Goal: Task Accomplishment & Management: Complete application form

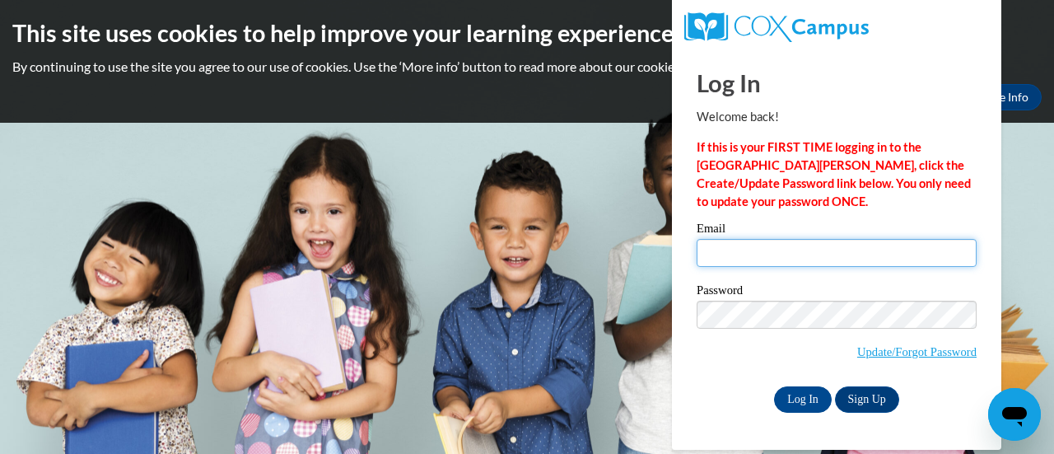
click at [865, 255] on input "Email" at bounding box center [837, 253] width 280 height 28
type input "[EMAIL_ADDRESS][DOMAIN_NAME]"
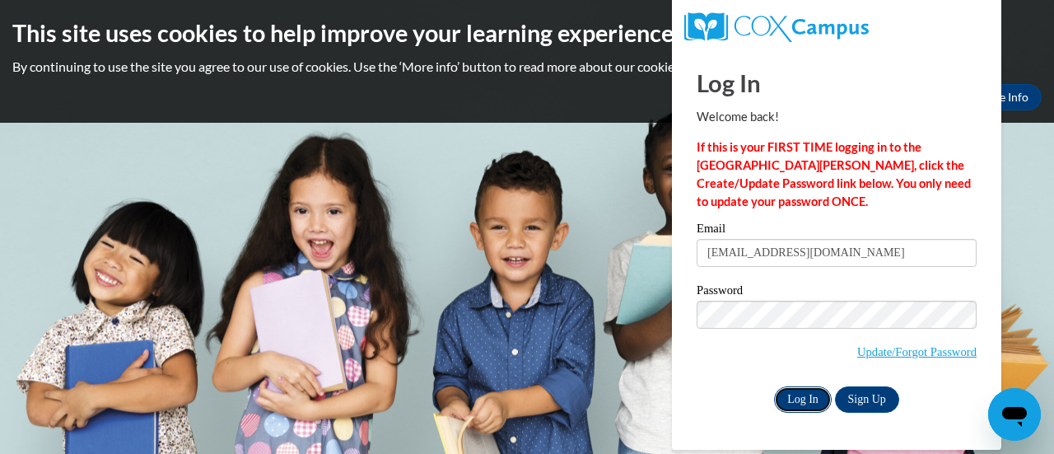
click at [796, 398] on input "Log In" at bounding box center [803, 399] width 58 height 26
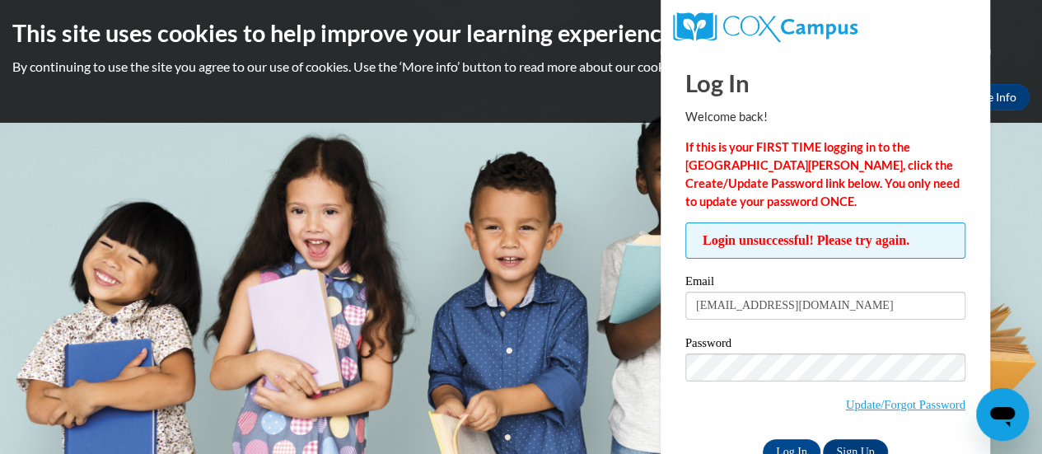
scroll to position [46, 0]
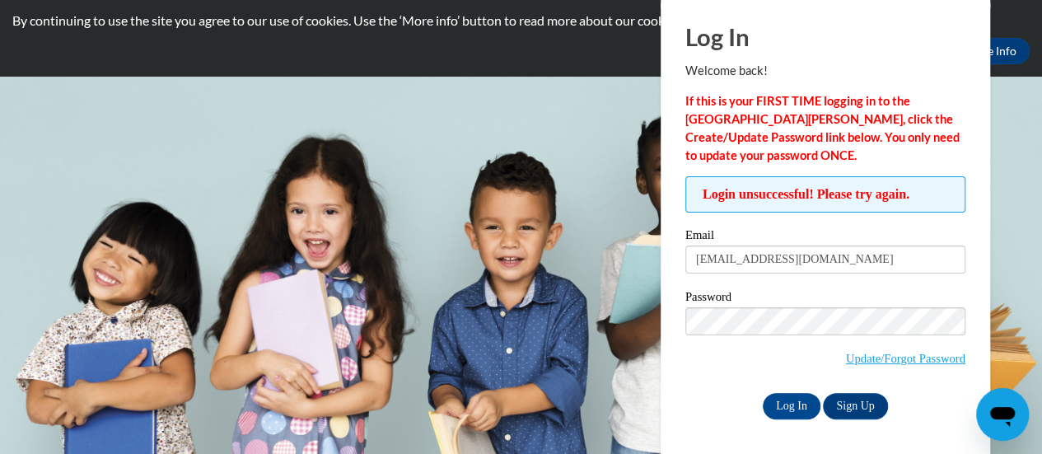
click at [525, 110] on body "This site uses cookies to help improve your learning experience. By continuing …" at bounding box center [521, 181] width 1042 height 454
click at [996, 121] on body "This site uses cookies to help improve your learning experience. By continuing …" at bounding box center [521, 181] width 1042 height 454
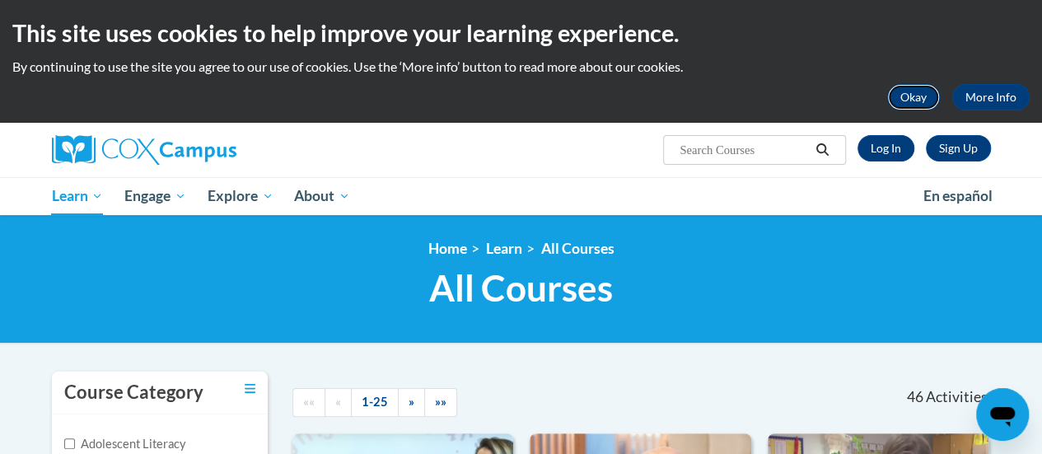
click at [904, 91] on button "Okay" at bounding box center [913, 97] width 53 height 26
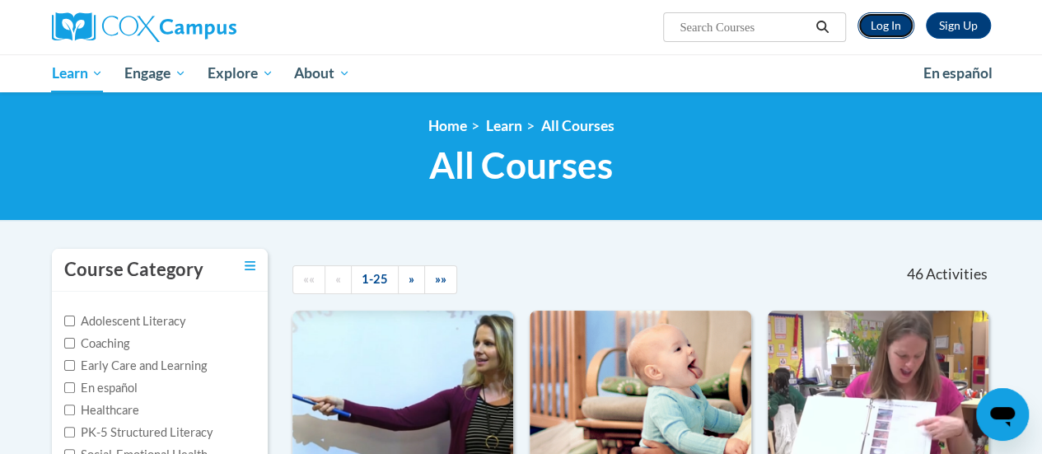
click at [889, 24] on link "Log In" at bounding box center [885, 25] width 57 height 26
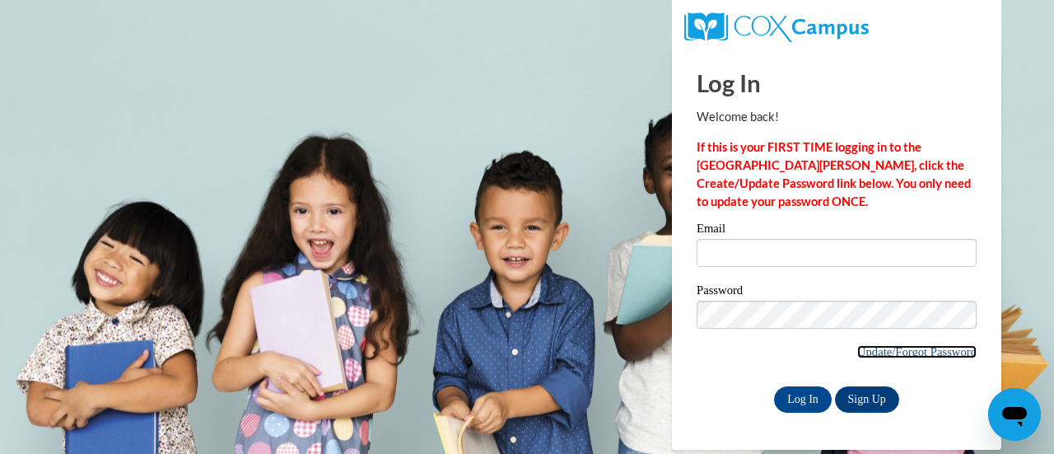
click at [955, 355] on link "Update/Forgot Password" at bounding box center [916, 351] width 119 height 13
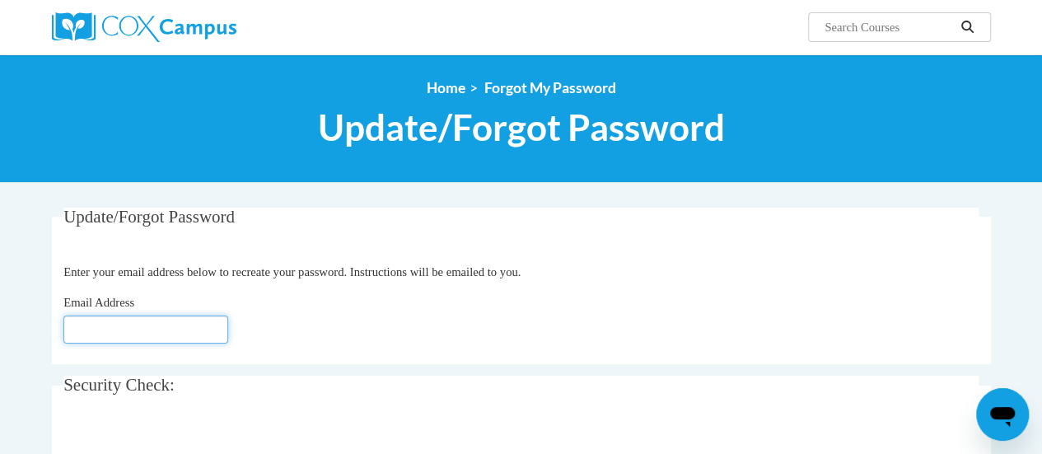
click at [114, 334] on input "Email Address" at bounding box center [145, 329] width 165 height 28
type input "[EMAIL_ADDRESS][DOMAIN_NAME]"
click at [358, 338] on div "Email Address [EMAIL_ADDRESS][DOMAIN_NAME]" at bounding box center [520, 318] width 915 height 50
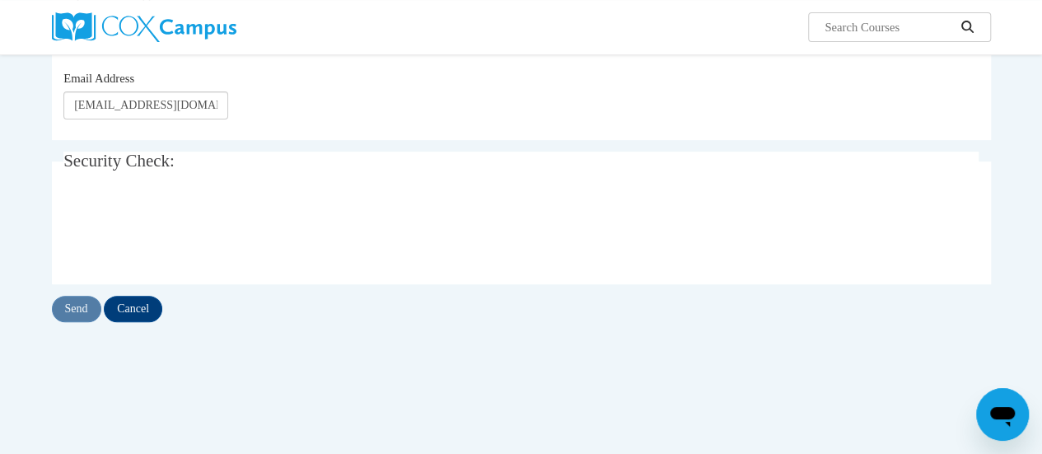
scroll to position [395, 0]
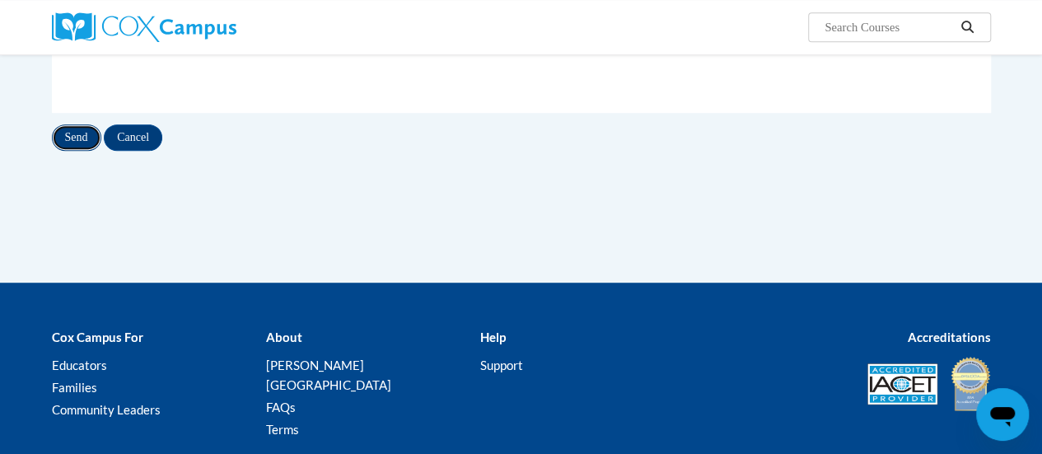
click at [82, 133] on input "Send" at bounding box center [76, 137] width 49 height 26
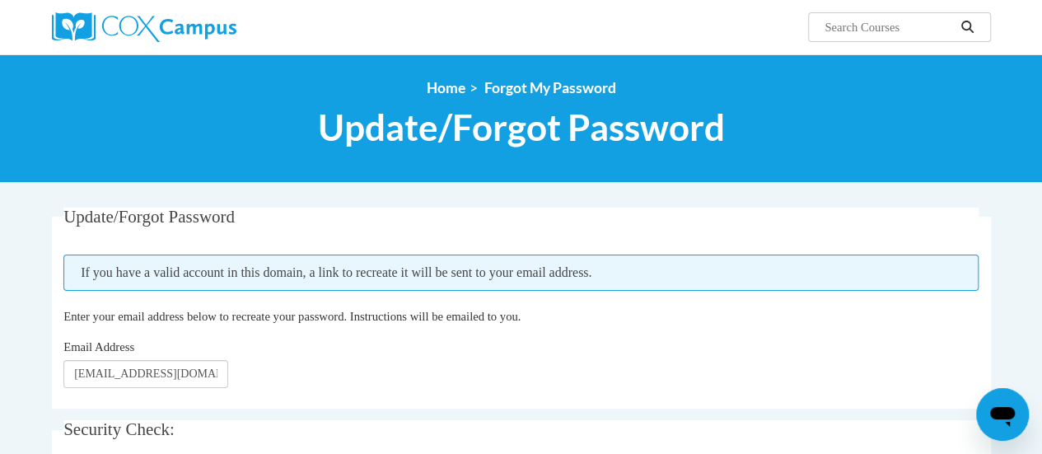
click at [416, 304] on fieldset "Update/Forgot Password Please enter your email address If you have a valid acco…" at bounding box center [521, 308] width 939 height 201
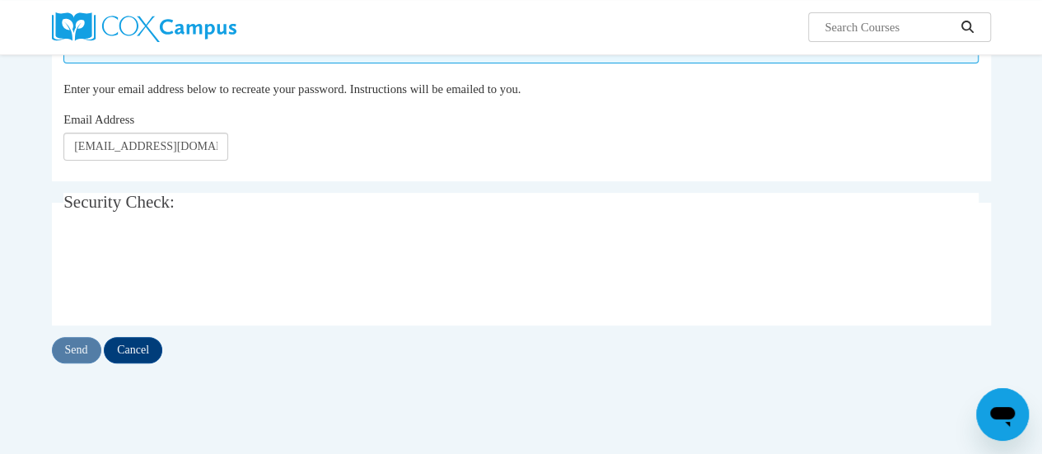
scroll to position [264, 0]
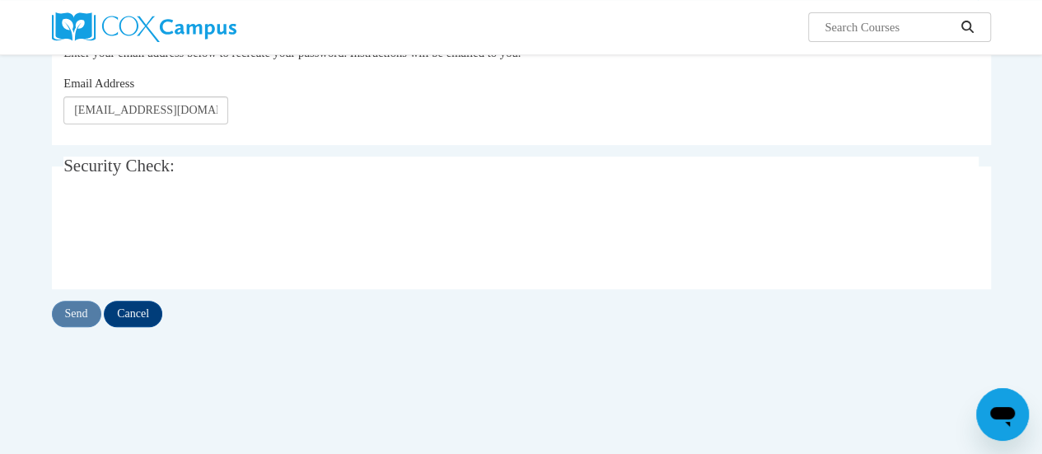
click at [470, 150] on div "Update/Forgot Password Please enter your email address If you have a valid acco…" at bounding box center [521, 136] width 939 height 384
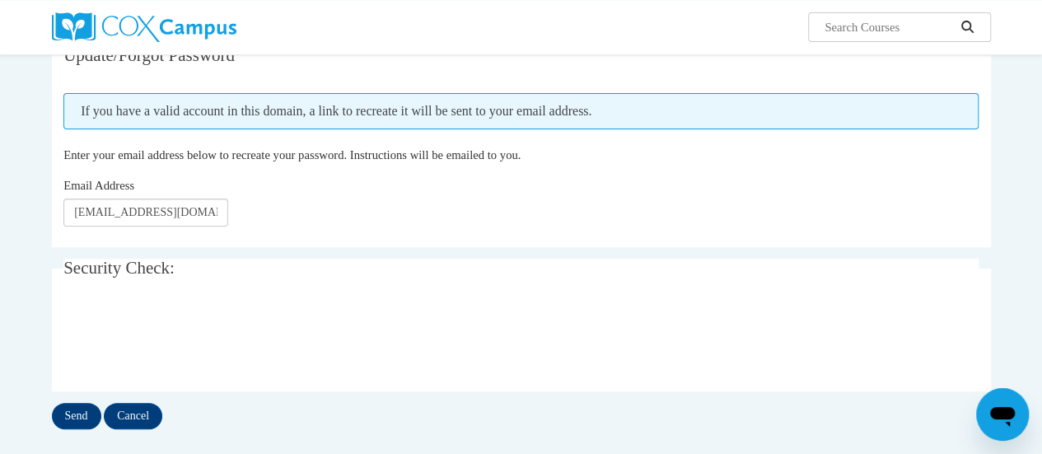
scroll to position [165, 0]
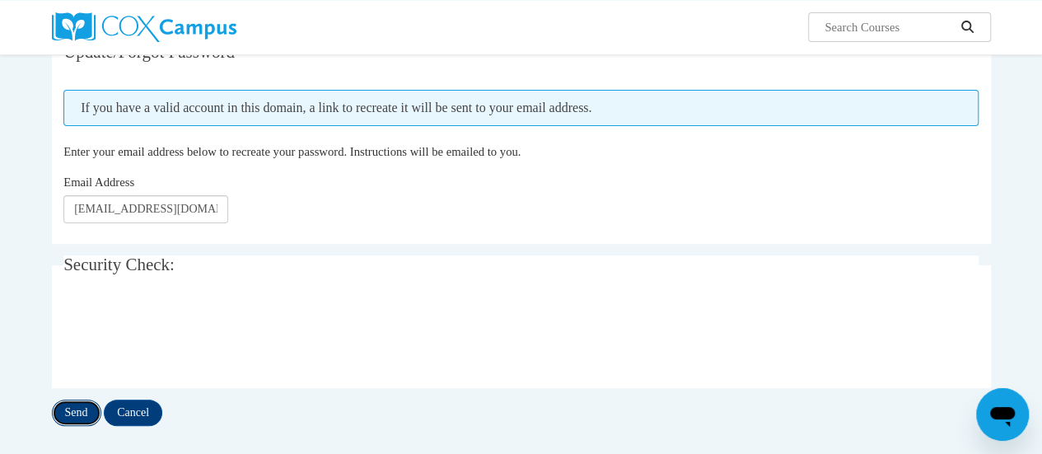
click at [68, 413] on input "Send" at bounding box center [76, 412] width 49 height 26
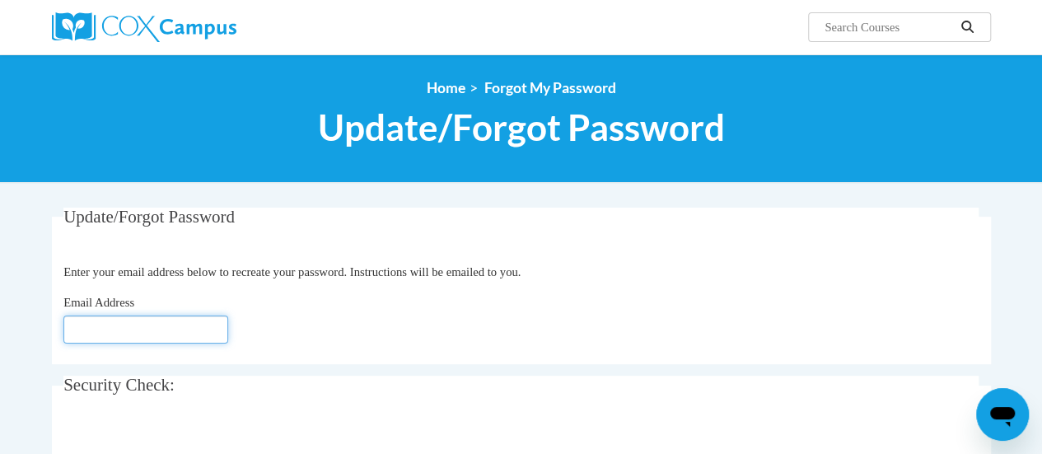
click at [150, 332] on input "Email Address" at bounding box center [145, 329] width 165 height 28
type input "[EMAIL_ADDRESS][DOMAIN_NAME]"
click at [346, 309] on div "Email Address [EMAIL_ADDRESS][DOMAIN_NAME]" at bounding box center [520, 318] width 915 height 50
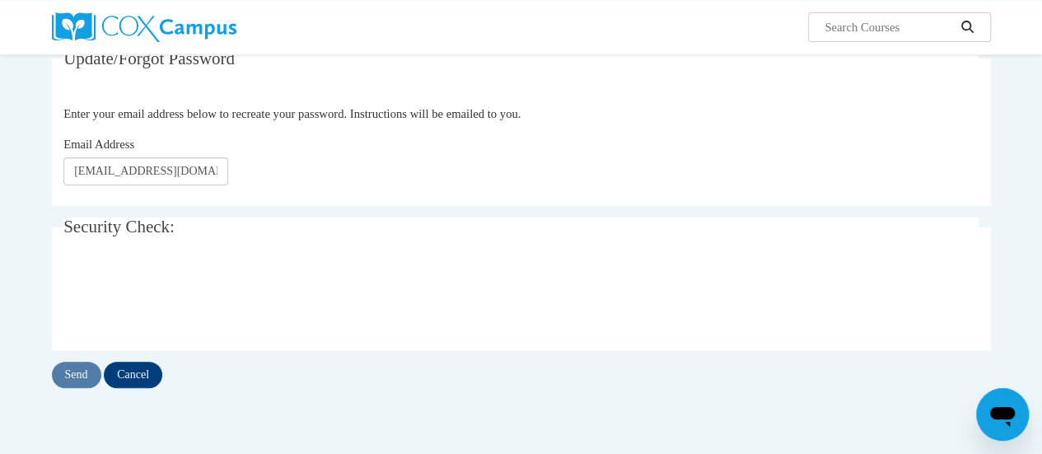
scroll to position [198, 0]
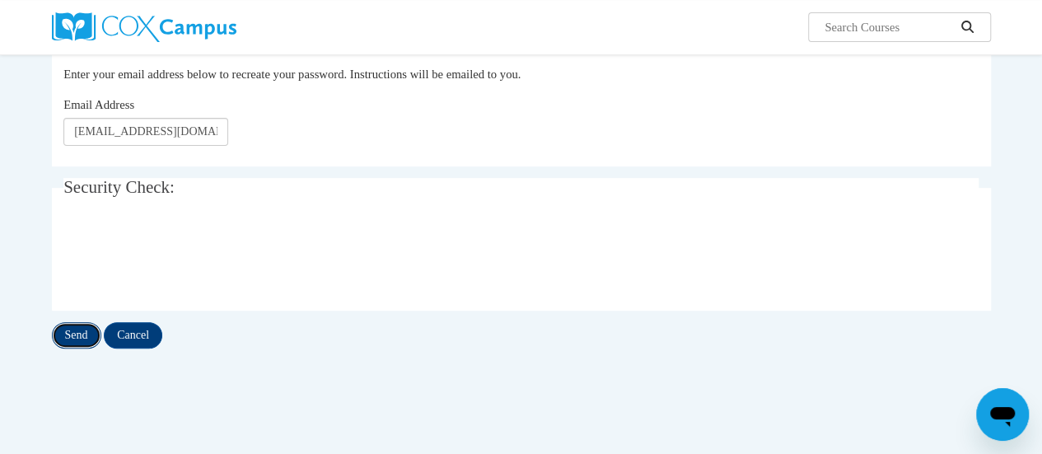
click at [82, 333] on input "Send" at bounding box center [76, 335] width 49 height 26
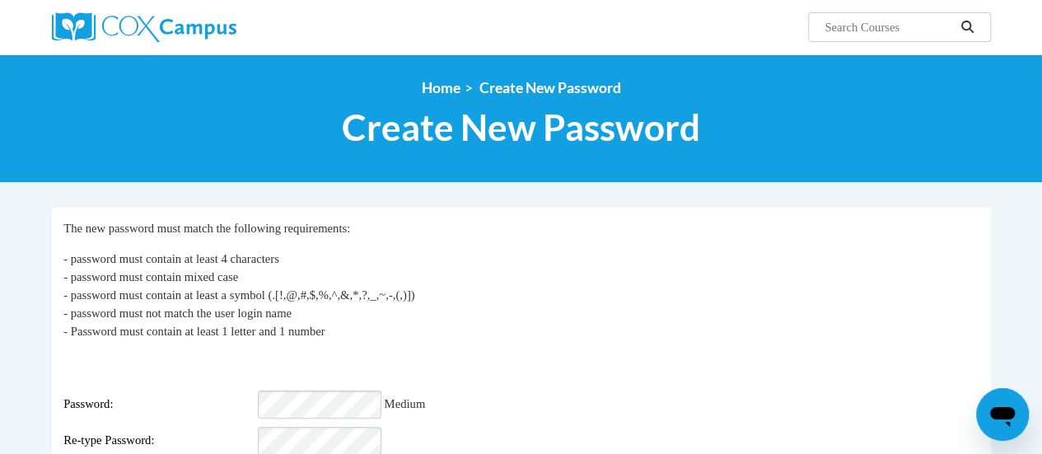
click at [572, 395] on div "Password: Medium" at bounding box center [520, 404] width 915 height 28
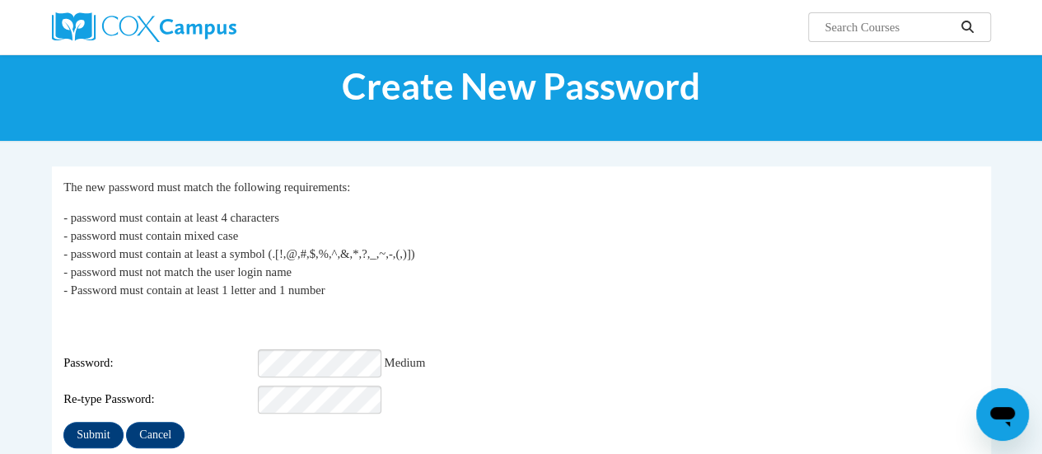
scroll to position [99, 0]
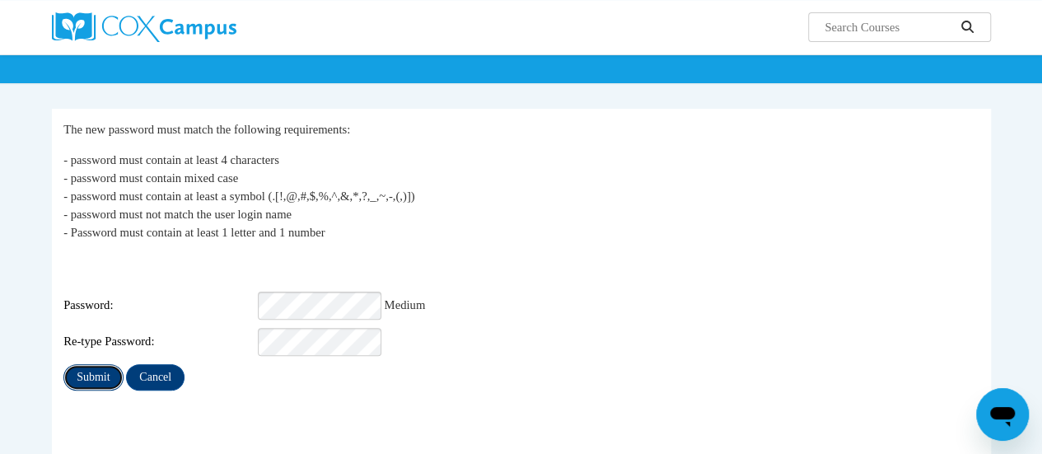
click at [85, 364] on input "Submit" at bounding box center [92, 377] width 59 height 26
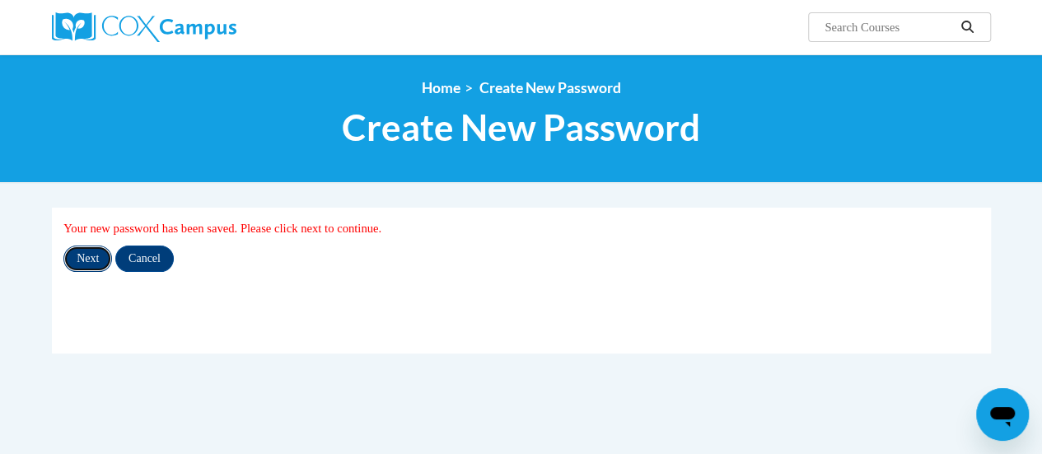
click at [82, 257] on input "Next" at bounding box center [87, 258] width 49 height 26
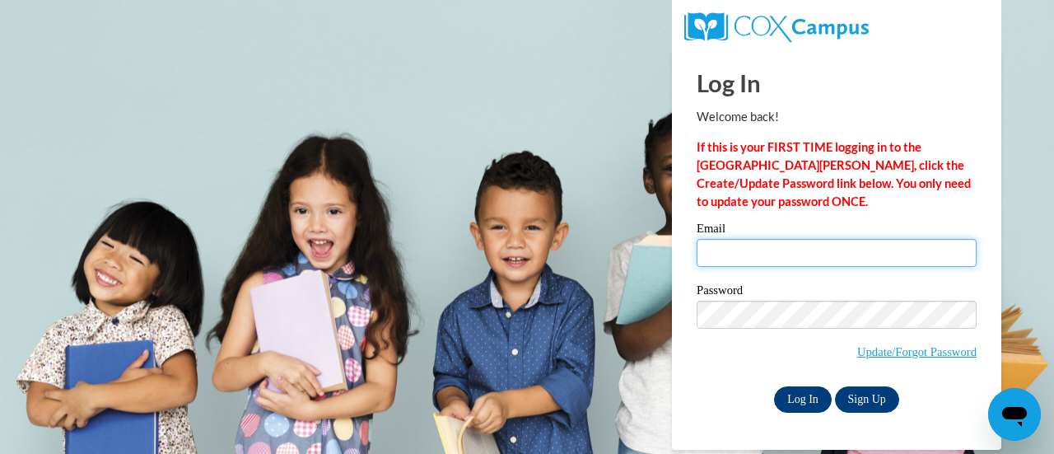
type input "[EMAIL_ADDRESS][DOMAIN_NAME]"
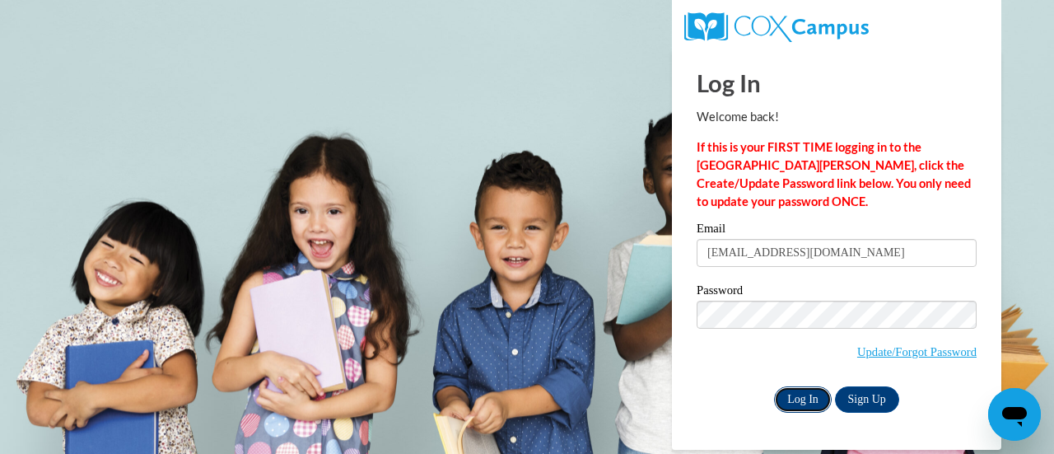
click at [812, 400] on input "Log In" at bounding box center [803, 399] width 58 height 26
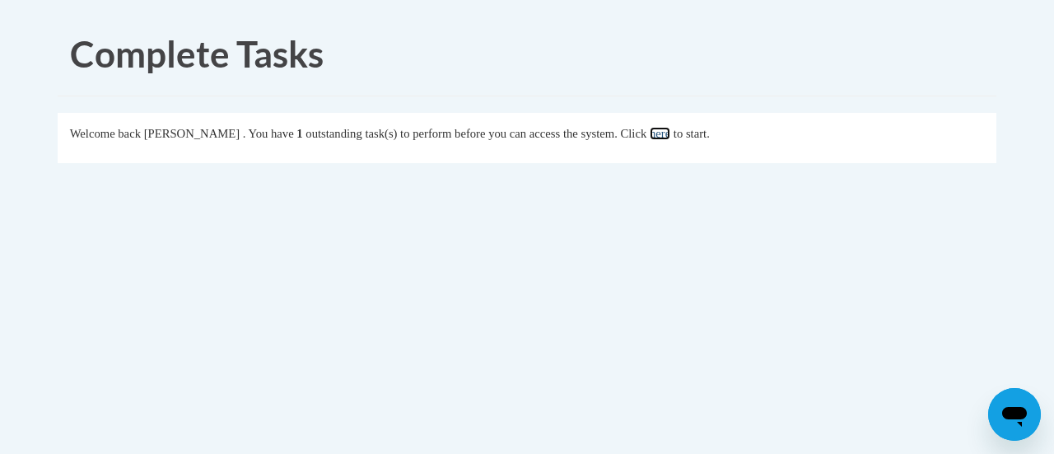
click at [670, 139] on link "here" at bounding box center [660, 133] width 21 height 13
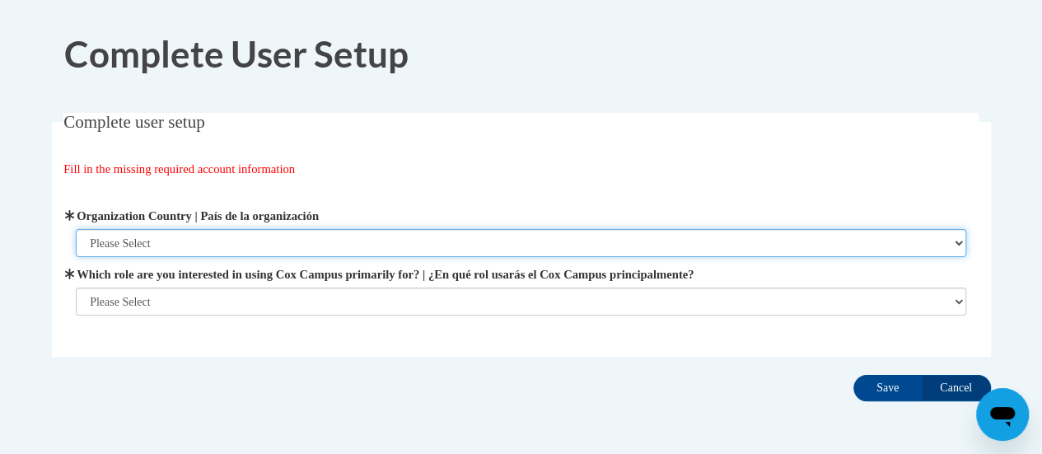
click at [293, 253] on select "Please Select [GEOGRAPHIC_DATA] | [GEOGRAPHIC_DATA] Outside of [GEOGRAPHIC_DATA…" at bounding box center [521, 243] width 890 height 28
select select "ad49bcad-a171-4b2e-b99c-48b446064914"
click at [76, 229] on select "Please Select [GEOGRAPHIC_DATA] | [GEOGRAPHIC_DATA] Outside of [GEOGRAPHIC_DATA…" at bounding box center [521, 243] width 890 height 28
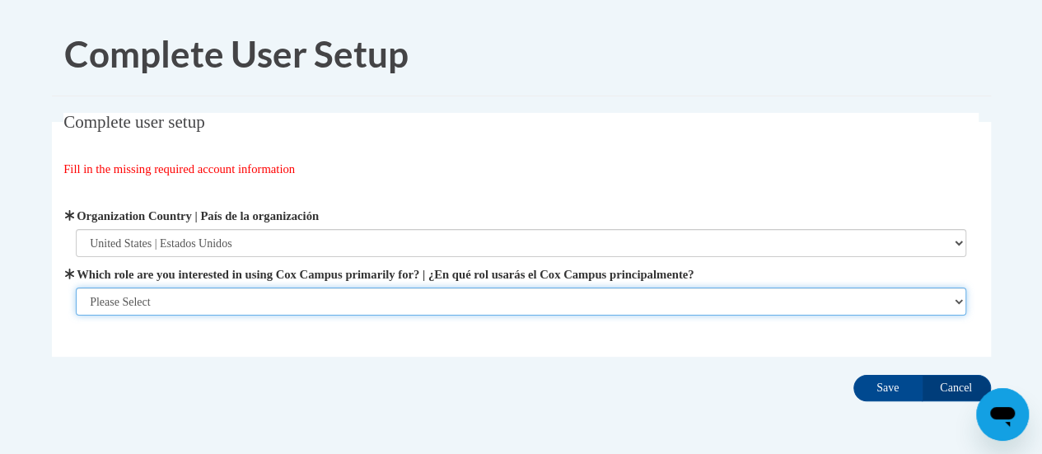
click at [303, 306] on select "Please Select College/University | Colegio/Universidad Community/Nonprofit Part…" at bounding box center [521, 301] width 890 height 28
select select "fbf2d438-af2f-41f8-98f1-81c410e29de3"
click at [76, 315] on select "Please Select College/University | Colegio/Universidad Community/Nonprofit Part…" at bounding box center [521, 301] width 890 height 28
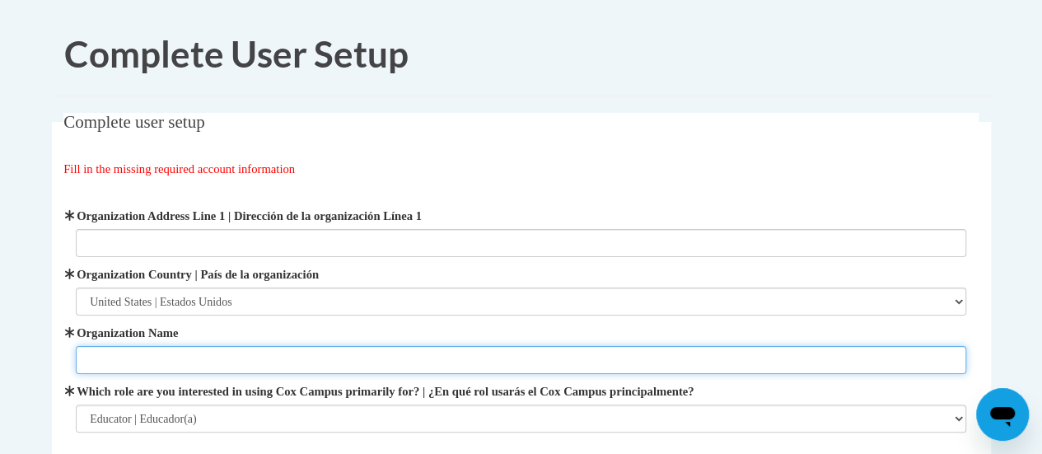
click at [199, 361] on input "Organization Name" at bounding box center [521, 360] width 890 height 28
type input "F"
type input "School District of [GEOGRAPHIC_DATA][PERSON_NAME]"
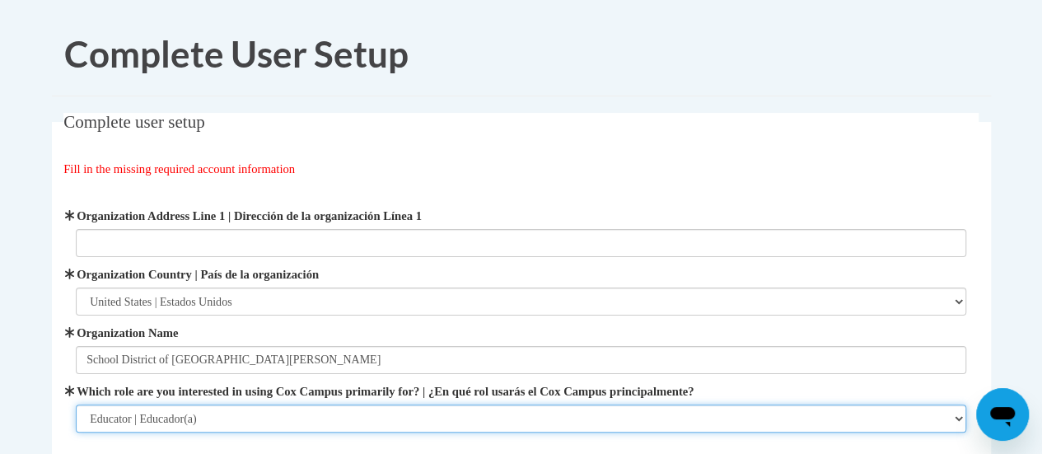
click at [301, 428] on select "Please Select College/University | Colegio/Universidad Community/Nonprofit Part…" at bounding box center [521, 418] width 890 height 28
click at [76, 404] on select "Please Select College/University | Colegio/Universidad Community/Nonprofit Part…" at bounding box center [521, 418] width 890 height 28
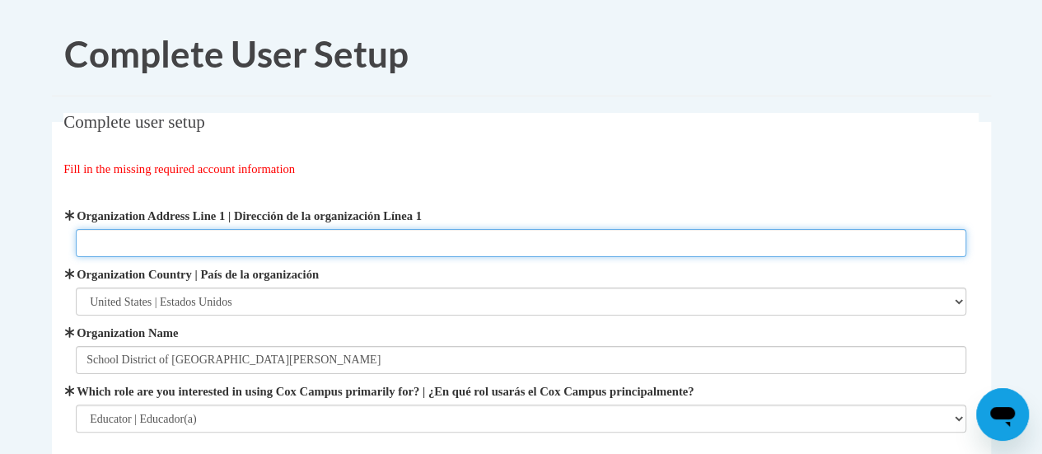
click at [667, 249] on input "Organization Address Line 1 | Dirección de la organización Línea 1" at bounding box center [521, 243] width 890 height 28
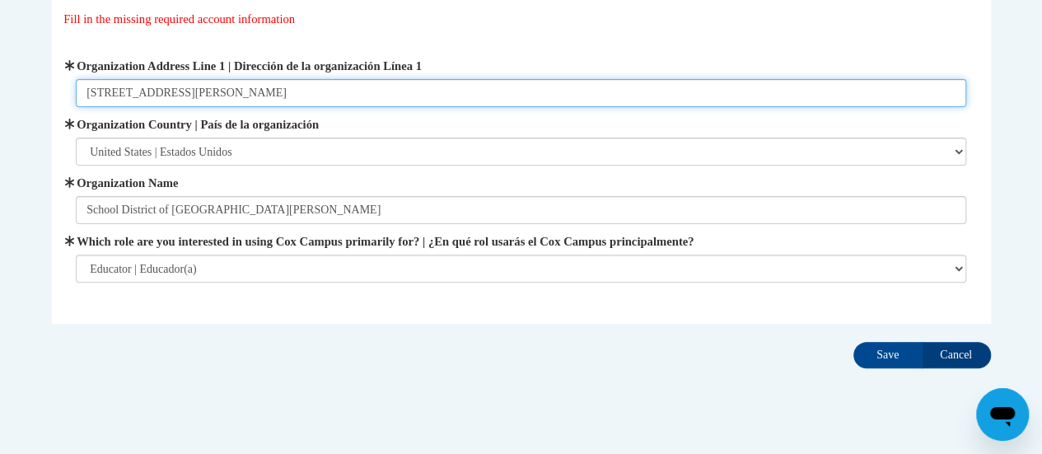
scroll to position [155, 0]
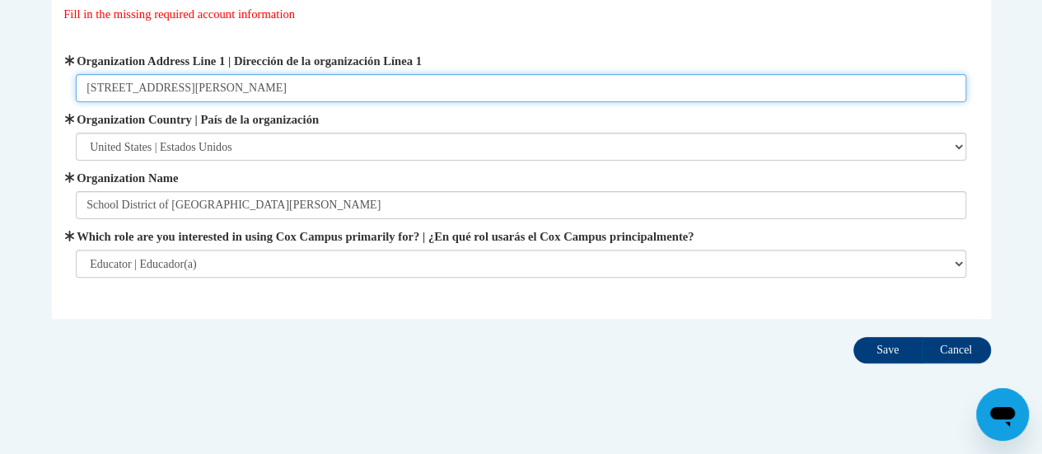
type input "[STREET_ADDRESS][PERSON_NAME]"
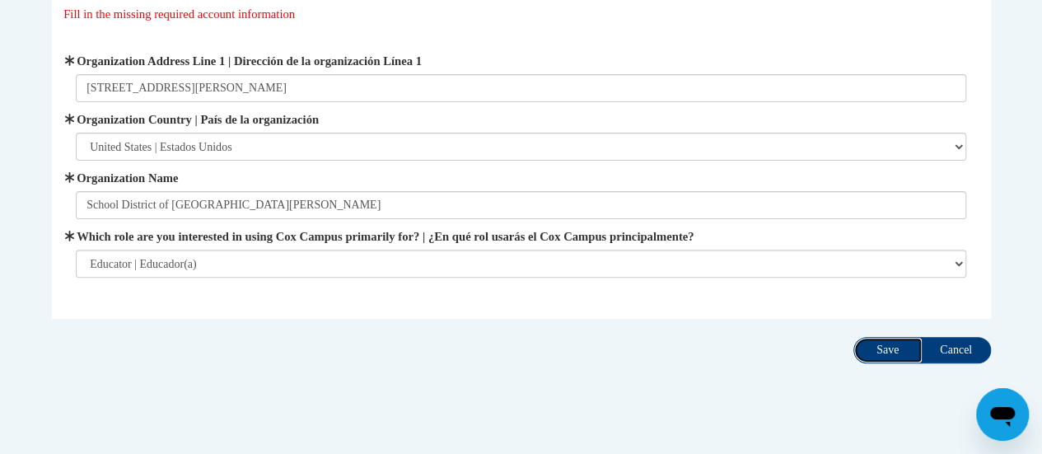
click at [876, 352] on input "Save" at bounding box center [887, 350] width 69 height 26
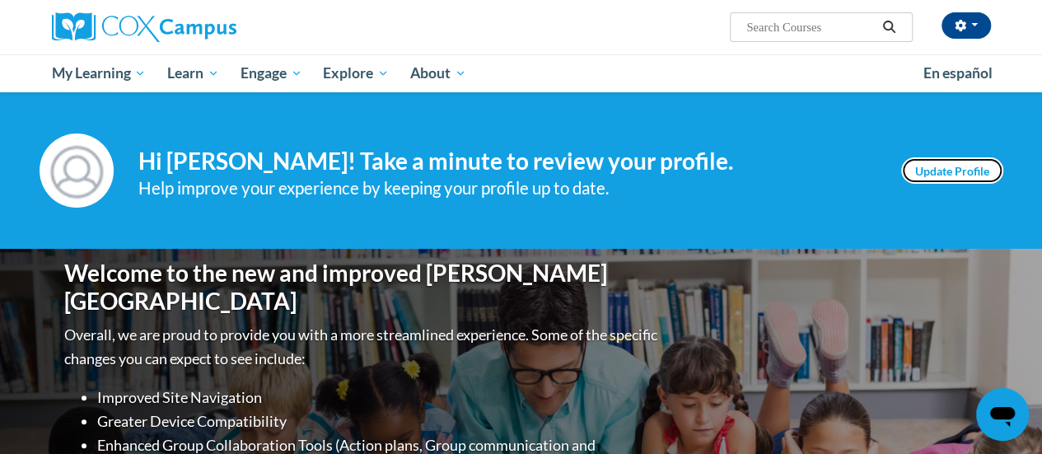
click at [925, 175] on link "Update Profile" at bounding box center [952, 170] width 102 height 26
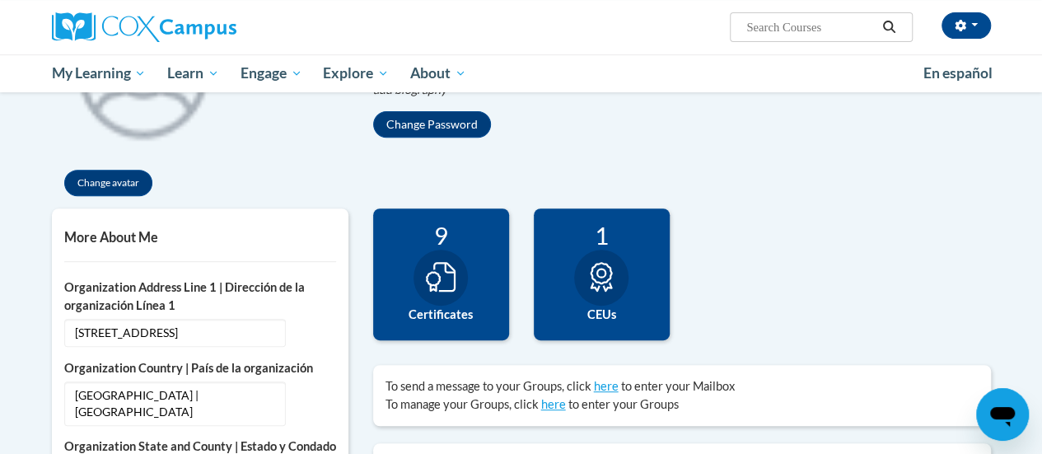
scroll to position [250, 0]
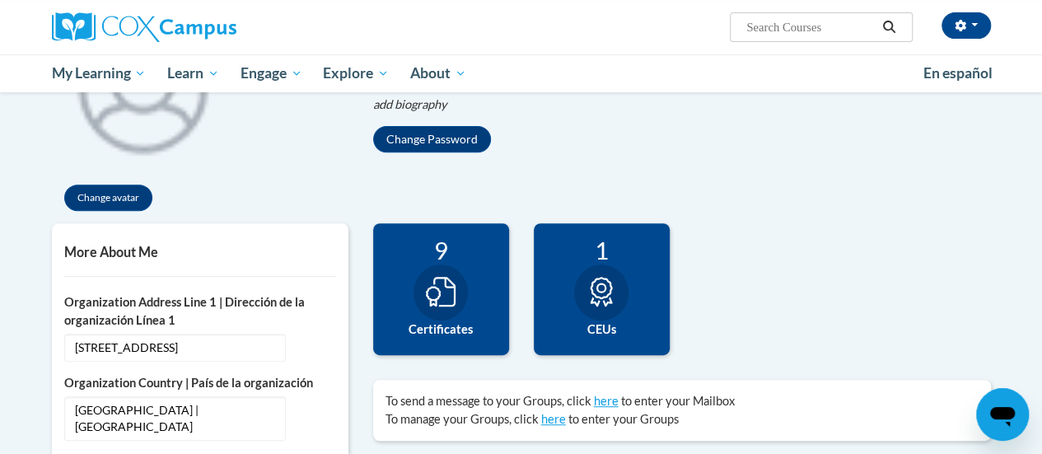
click at [450, 299] on icon at bounding box center [441, 292] width 30 height 30
click at [448, 330] on label "Certificates" at bounding box center [440, 329] width 111 height 18
click at [609, 294] on icon at bounding box center [601, 292] width 30 height 30
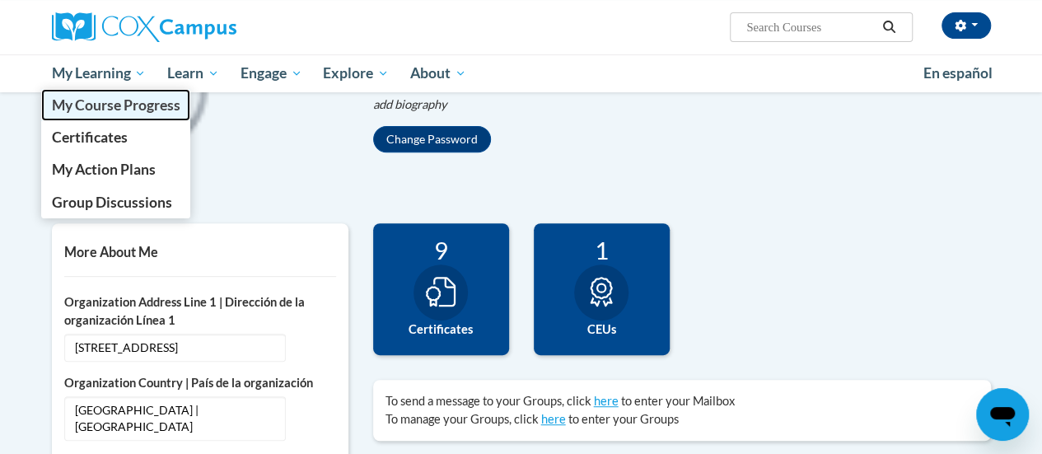
click at [141, 110] on span "My Course Progress" at bounding box center [115, 104] width 128 height 17
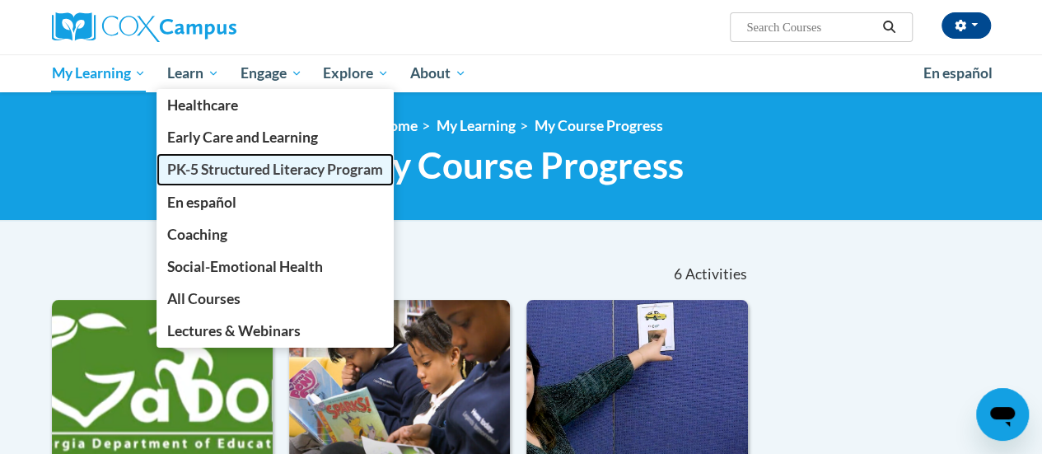
click at [227, 174] on span "PK-5 Structured Literacy Program" at bounding box center [275, 169] width 216 height 17
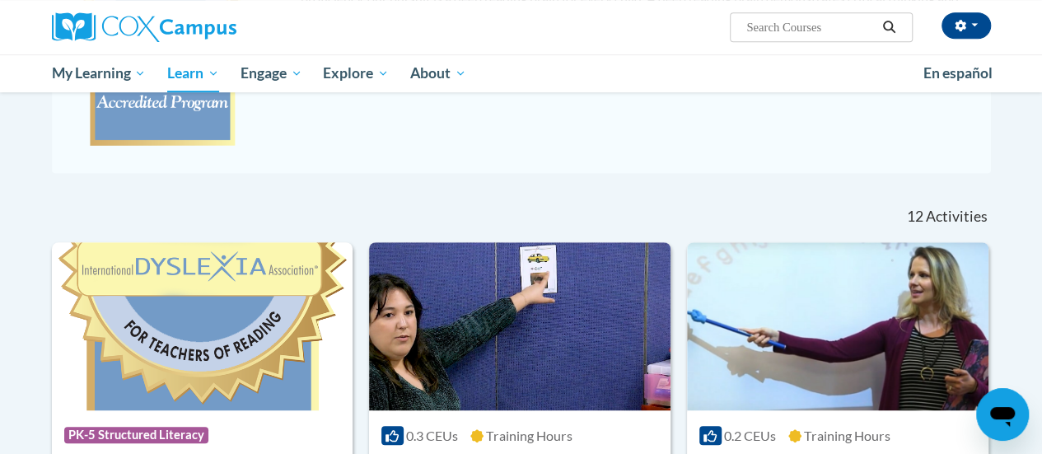
drag, startPoint x: 1053, startPoint y: 119, endPoint x: 1053, endPoint y: 265, distance: 146.6
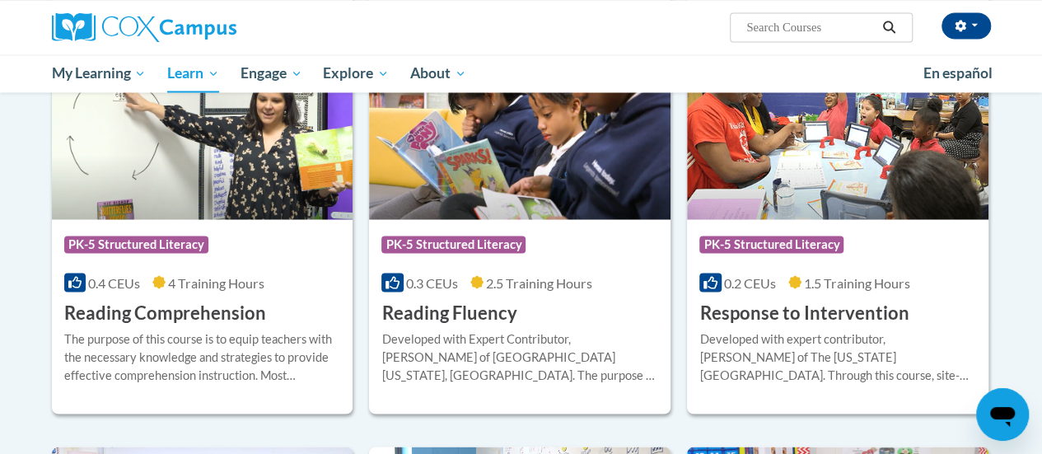
scroll to position [1456, 0]
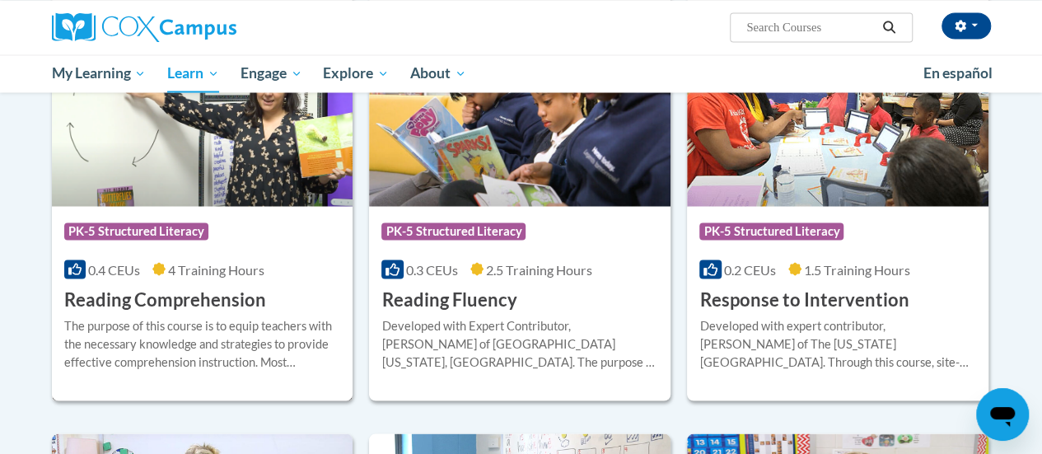
click at [228, 157] on img at bounding box center [202, 122] width 301 height 168
